Goal: Information Seeking & Learning: Check status

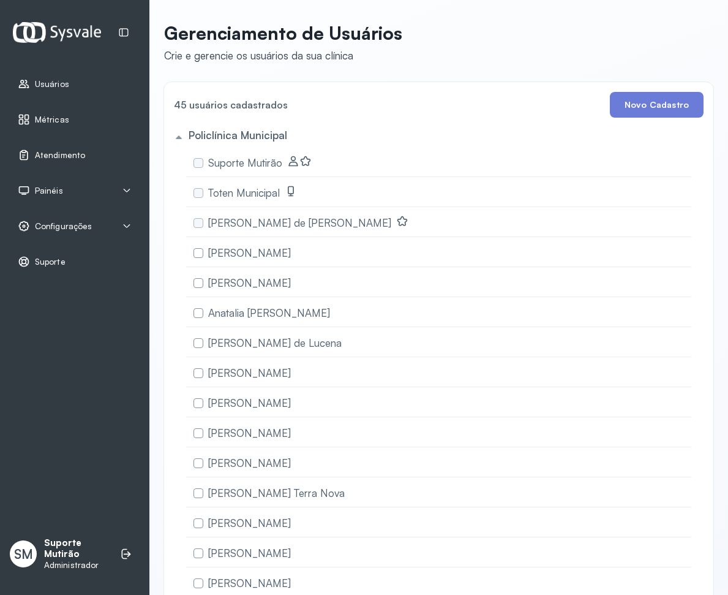
click at [47, 153] on span "Atendimento" at bounding box center [60, 155] width 50 height 10
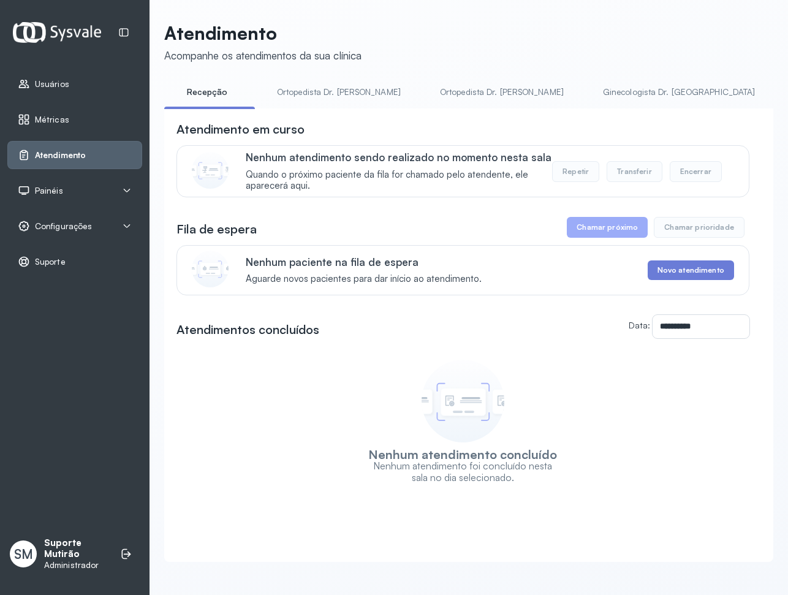
click at [54, 189] on span "Painéis" at bounding box center [49, 191] width 28 height 10
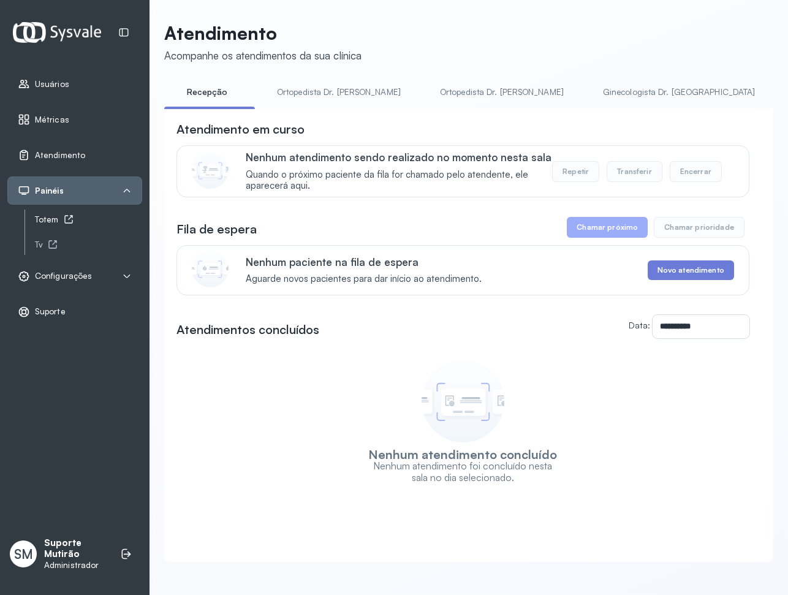
click at [65, 217] on icon at bounding box center [69, 219] width 10 height 10
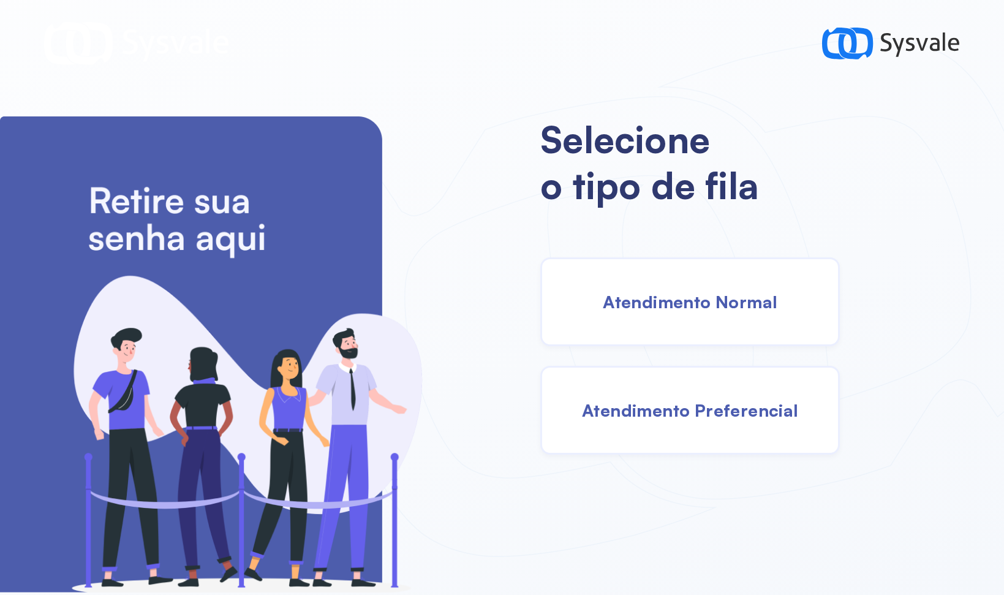
click at [690, 402] on span "Atendimento Preferencial" at bounding box center [690, 409] width 217 height 21
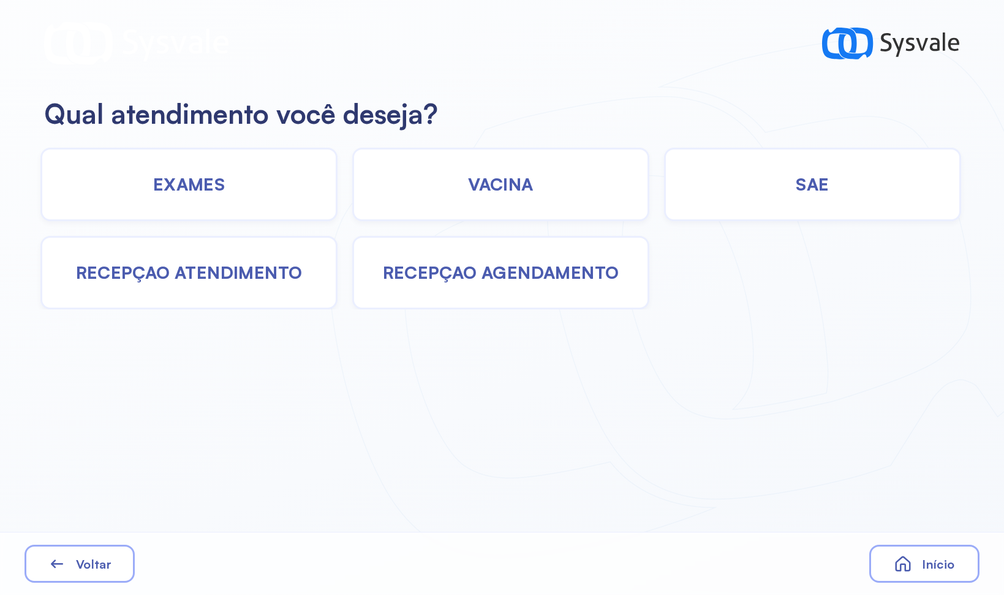
click at [750, 178] on div "SAE" at bounding box center [812, 185] width 297 height 74
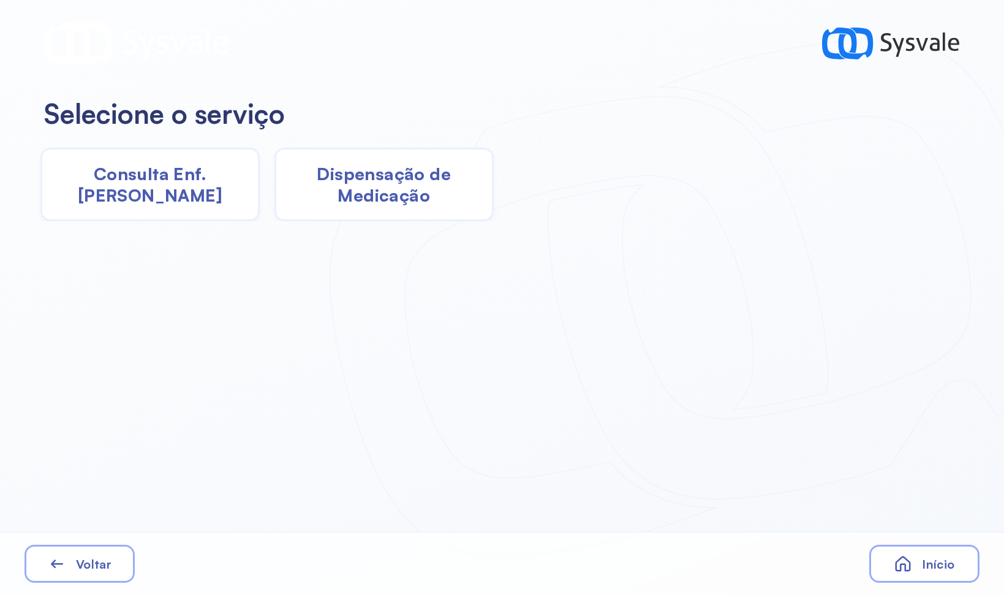
click at [218, 191] on span "Consulta Enf. [PERSON_NAME]" at bounding box center [150, 184] width 216 height 43
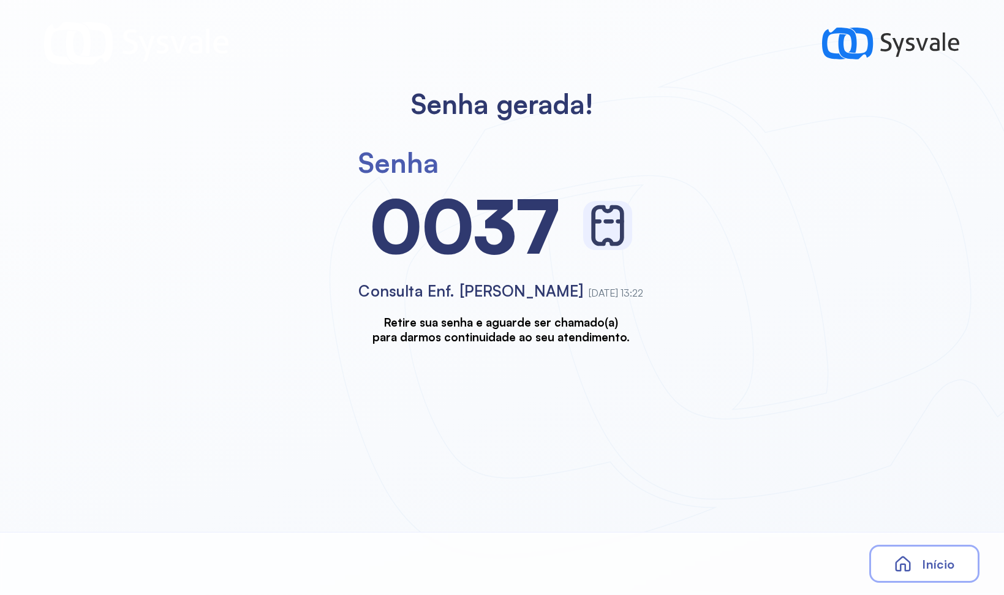
click at [921, 550] on div "Início" at bounding box center [924, 564] width 110 height 38
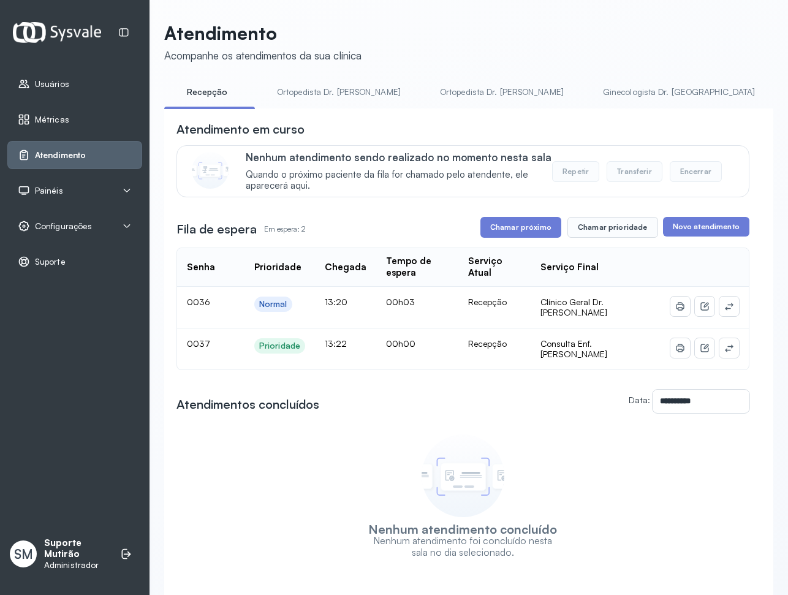
click at [44, 119] on span "Métricas" at bounding box center [52, 120] width 34 height 10
drag, startPoint x: 197, startPoint y: 346, endPoint x: 564, endPoint y: 355, distance: 367.1
click at [564, 355] on tr "0037 Prioridade 13:22 00h00 Recepção Consulta Enf. [PERSON_NAME]" at bounding box center [463, 348] width 572 height 41
click at [569, 350] on td "Consulta Enf. [PERSON_NAME]" at bounding box center [596, 348] width 130 height 41
click at [195, 343] on span "0037" at bounding box center [198, 343] width 23 height 10
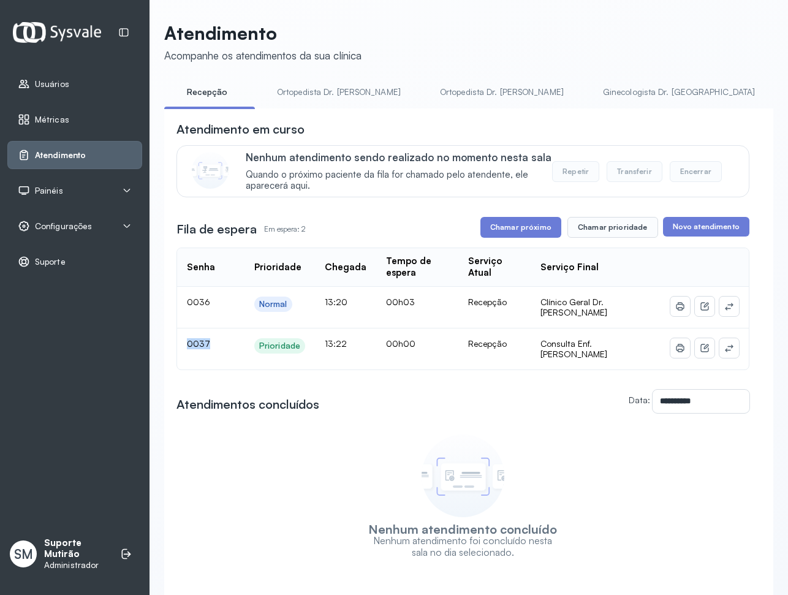
click at [195, 343] on span "0037" at bounding box center [198, 343] width 23 height 10
click at [465, 372] on div "**********" at bounding box center [462, 339] width 573 height 437
click at [59, 124] on span "Métricas" at bounding box center [52, 120] width 34 height 10
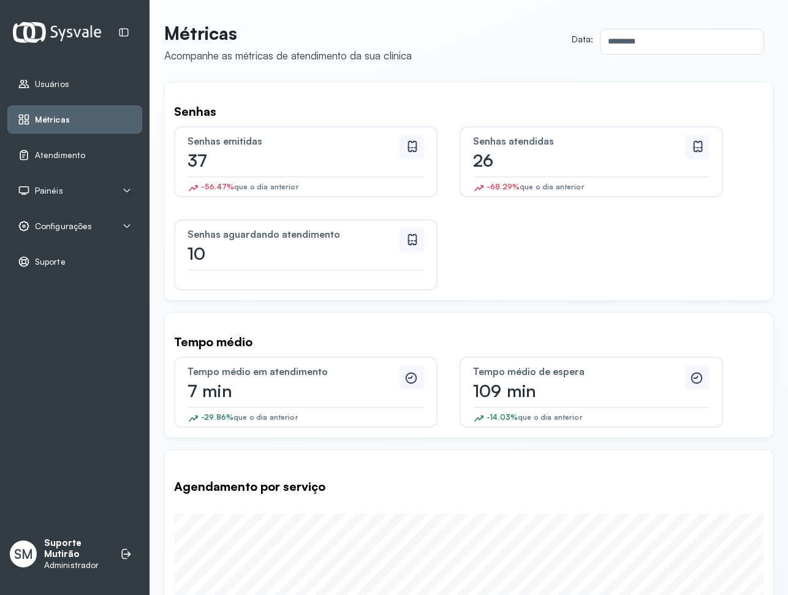
drag, startPoint x: 180, startPoint y: 188, endPoint x: 315, endPoint y: 189, distance: 135.4
click at [315, 189] on div "Senhas emitidas 37 -56.47% que o dia anterior" at bounding box center [305, 161] width 263 height 71
drag, startPoint x: 308, startPoint y: 185, endPoint x: 184, endPoint y: 184, distance: 123.8
click at [184, 184] on div "Senhas emitidas 37 -56.47% que o dia anterior" at bounding box center [305, 161] width 263 height 71
click at [480, 208] on div "Senhas emitidas 37 -56.47% que o dia anterior Senhas atendidas 26 -68.29% que o…" at bounding box center [468, 208] width 589 height 164
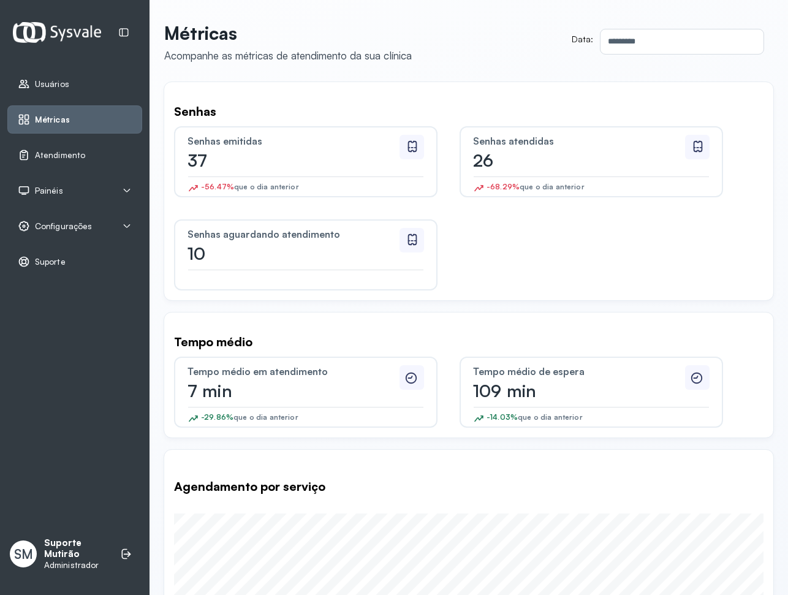
click at [480, 208] on div "Senhas emitidas 37 -56.47% que o dia anterior Senhas atendidas 26 -68.29% que o…" at bounding box center [468, 208] width 589 height 164
click at [636, 33] on input "*********" at bounding box center [679, 41] width 158 height 25
click at [361, 107] on div "Senhas" at bounding box center [468, 111] width 589 height 15
drag, startPoint x: 198, startPoint y: 190, endPoint x: 603, endPoint y: 187, distance: 404.3
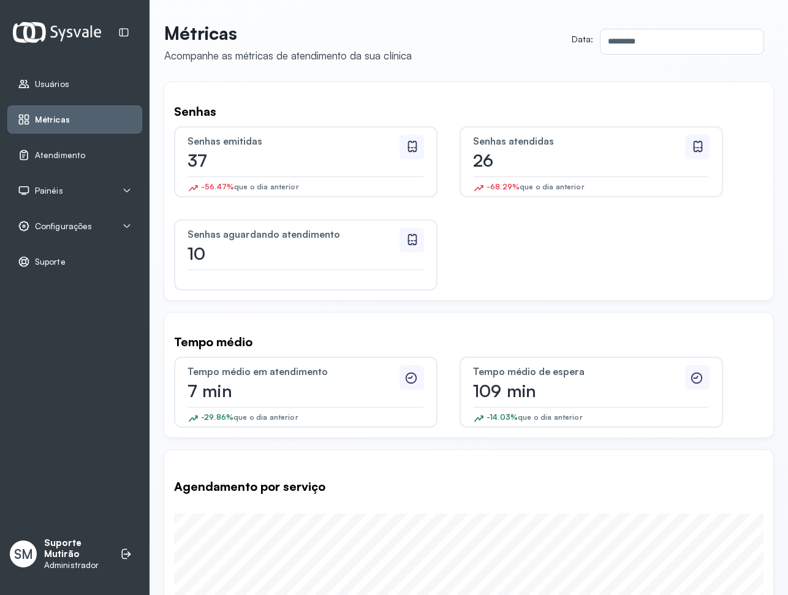
click at [603, 187] on div "Senhas emitidas 37 -56.47% que o dia anterior Senhas atendidas 26 -68.29% que o…" at bounding box center [468, 208] width 589 height 164
click at [605, 185] on div "-68.29% que o dia anterior" at bounding box center [591, 189] width 236 height 15
drag, startPoint x: 190, startPoint y: 184, endPoint x: 384, endPoint y: 189, distance: 194.2
click at [382, 189] on div "-56.47% que o dia anterior" at bounding box center [305, 189] width 236 height 15
click at [573, 179] on div "Senhas atendidas 26 -68.29% que o dia anterior" at bounding box center [590, 161] width 263 height 71
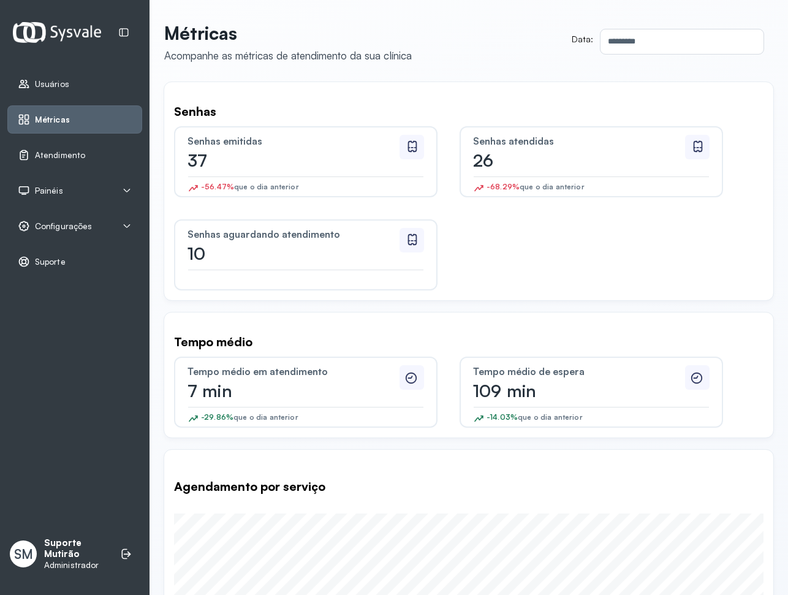
click at [514, 213] on div "Senhas emitidas 37 -56.47% que o dia anterior Senhas atendidas 26 -68.29% que o…" at bounding box center [468, 208] width 589 height 164
